Goal: Task Accomplishment & Management: Manage account settings

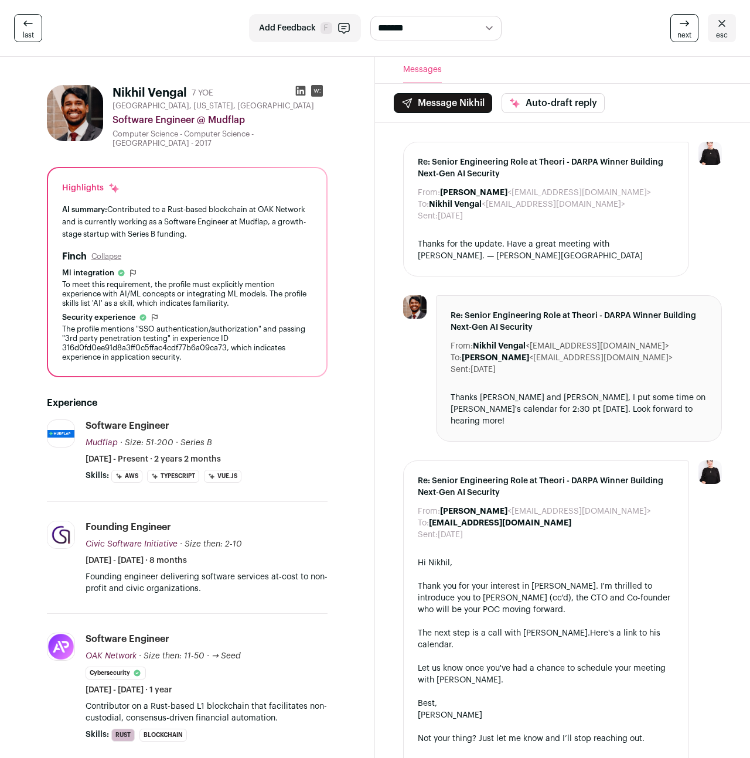
click at [719, 29] on icon at bounding box center [722, 23] width 14 height 14
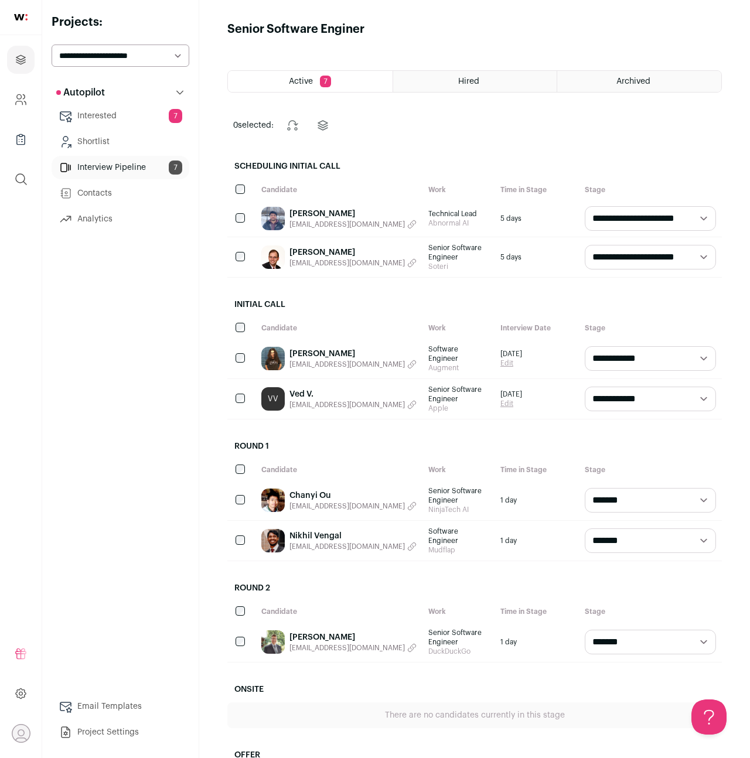
click at [332, 353] on link "[PERSON_NAME]" at bounding box center [352, 354] width 127 height 12
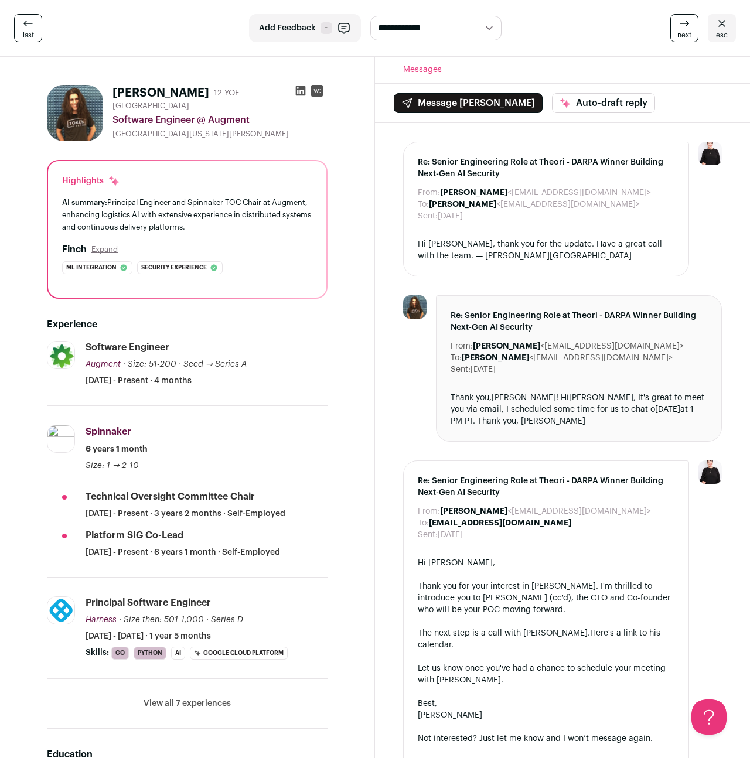
click at [84, 106] on img at bounding box center [75, 113] width 56 height 56
click at [302, 94] on icon at bounding box center [301, 91] width 10 height 10
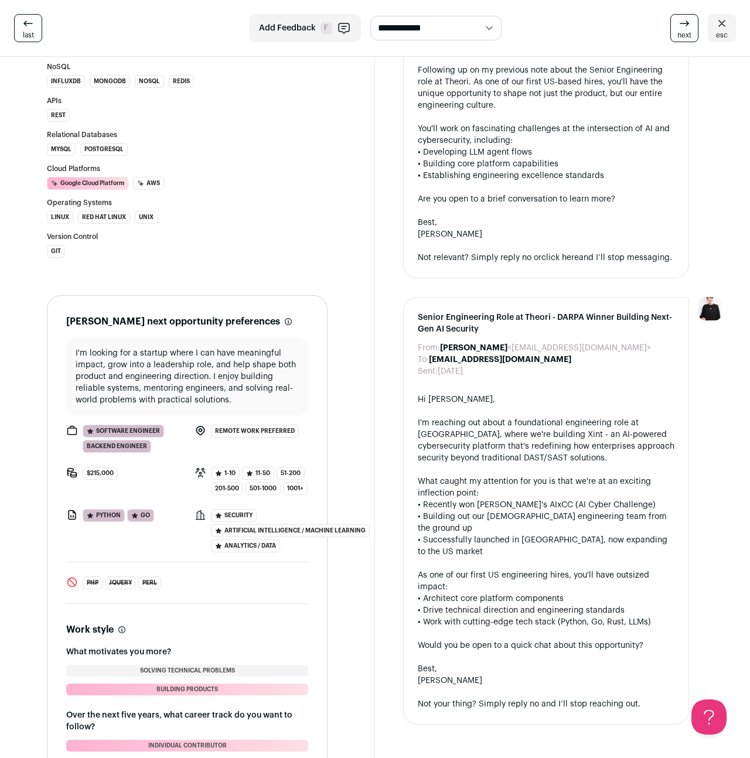
scroll to position [1178, 0]
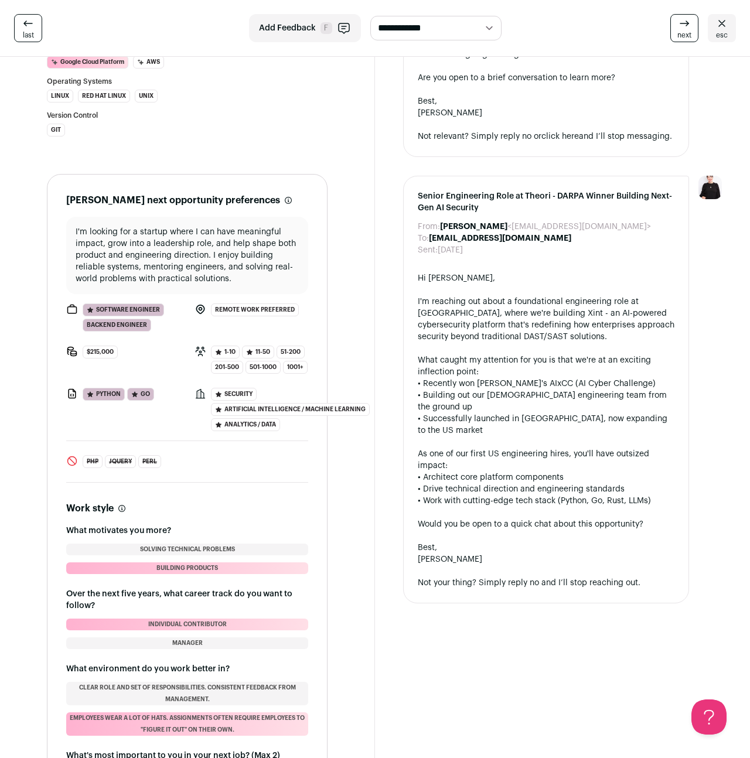
click at [424, 276] on div "Hi [PERSON_NAME], I'm reaching out about a foundational engineering role at [GE…" at bounding box center [546, 430] width 257 height 316
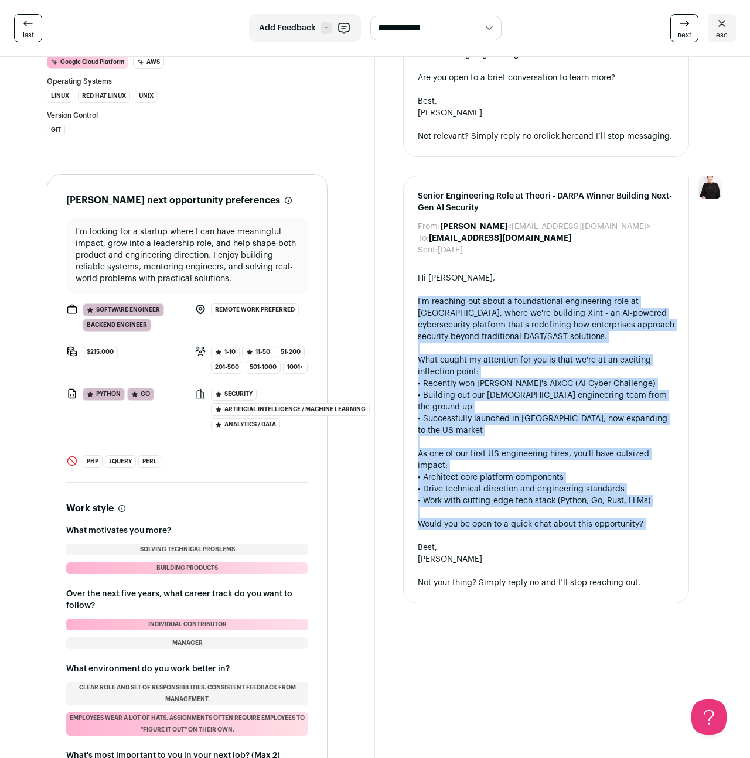
drag, startPoint x: 424, startPoint y: 276, endPoint x: 469, endPoint y: 482, distance: 210.5
click at [469, 482] on div "Hi [PERSON_NAME], I'm reaching out about a foundational engineering role at [GE…" at bounding box center [546, 430] width 257 height 316
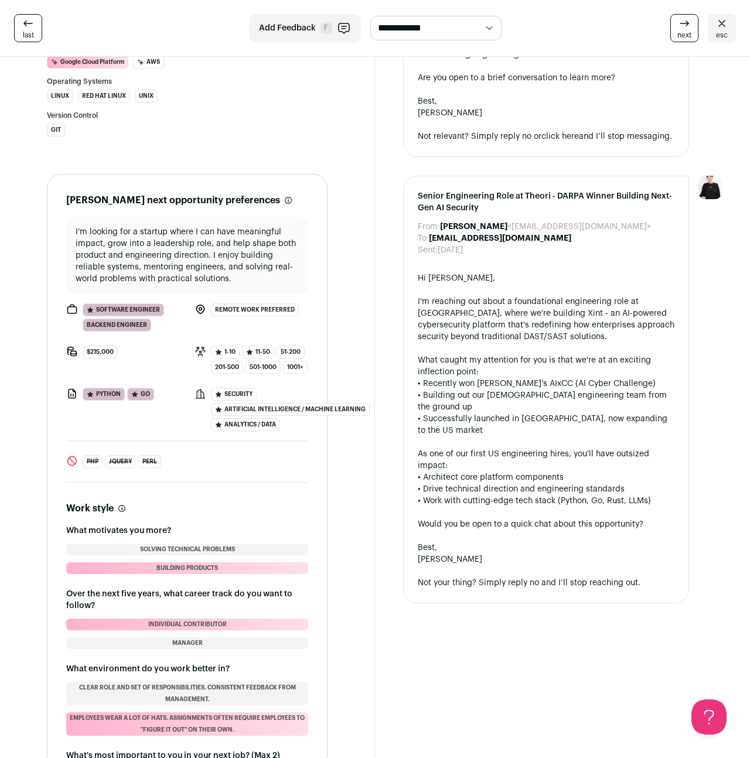
click at [565, 272] on div "Hi [PERSON_NAME], I'm reaching out about a foundational engineering role at [GE…" at bounding box center [546, 430] width 257 height 316
